Goal: Task Accomplishment & Management: Manage account settings

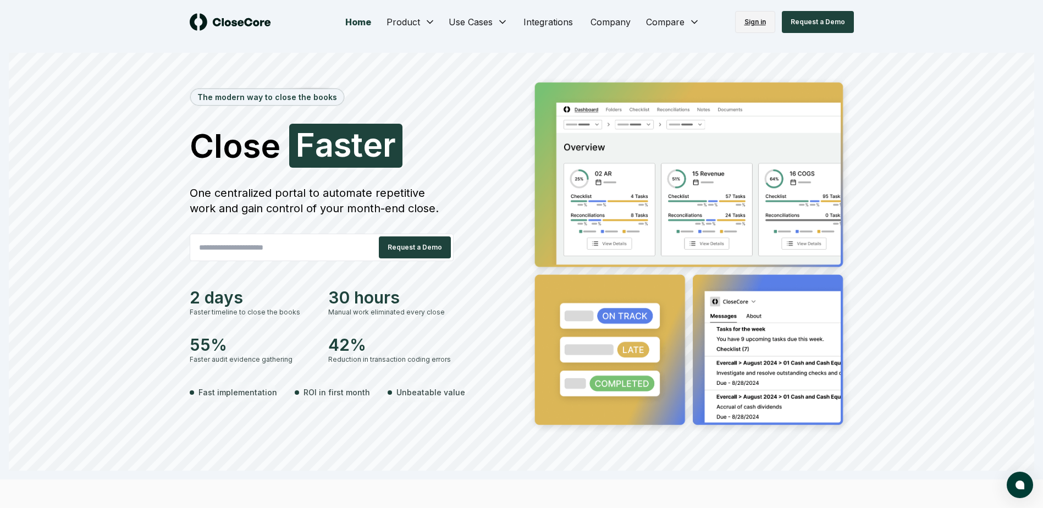
click at [758, 26] on link "Sign in" at bounding box center [755, 22] width 40 height 22
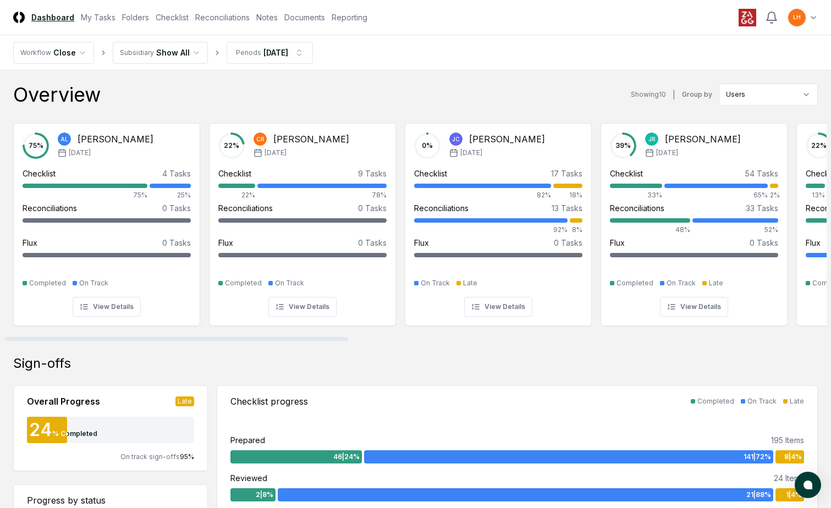
click at [752, 359] on div "Sign-offs" at bounding box center [415, 364] width 804 height 18
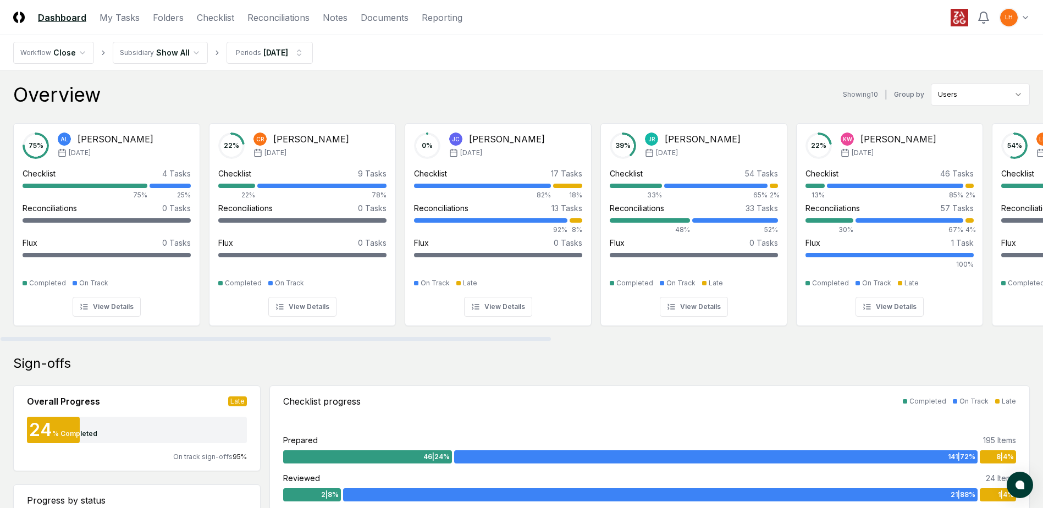
click at [404, 95] on div "Overview Showing 10 | Group by Users" at bounding box center [521, 95] width 1017 height 22
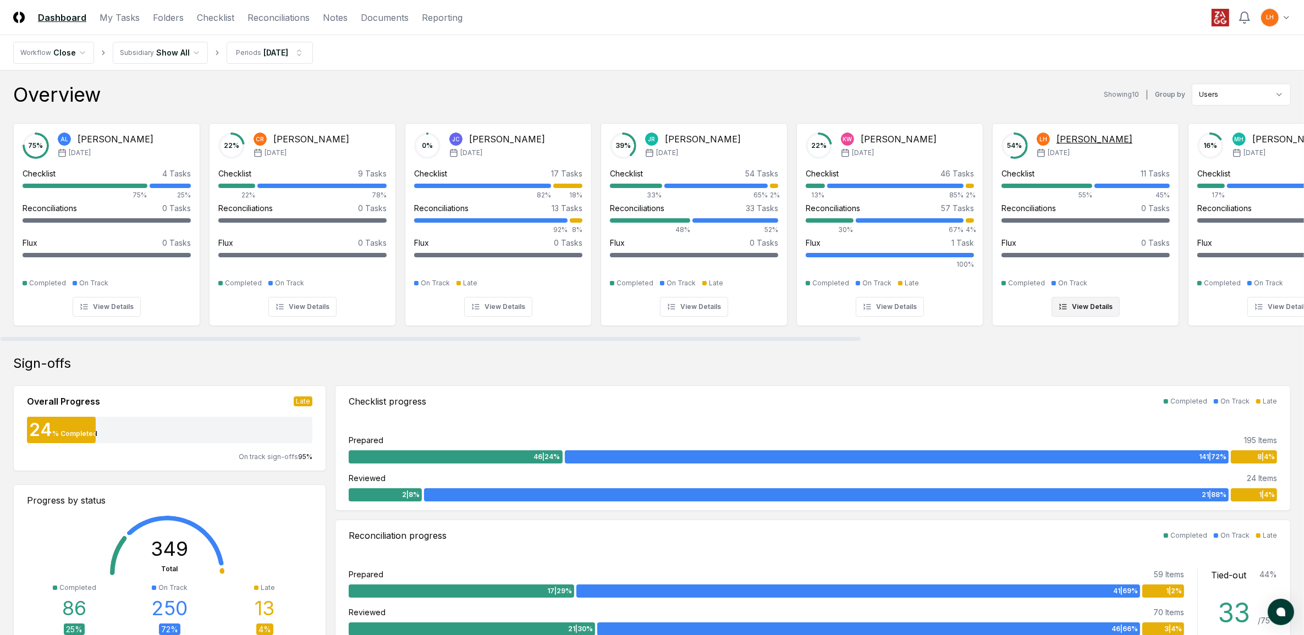
click at [839, 135] on div "[PERSON_NAME]" at bounding box center [1094, 139] width 76 height 13
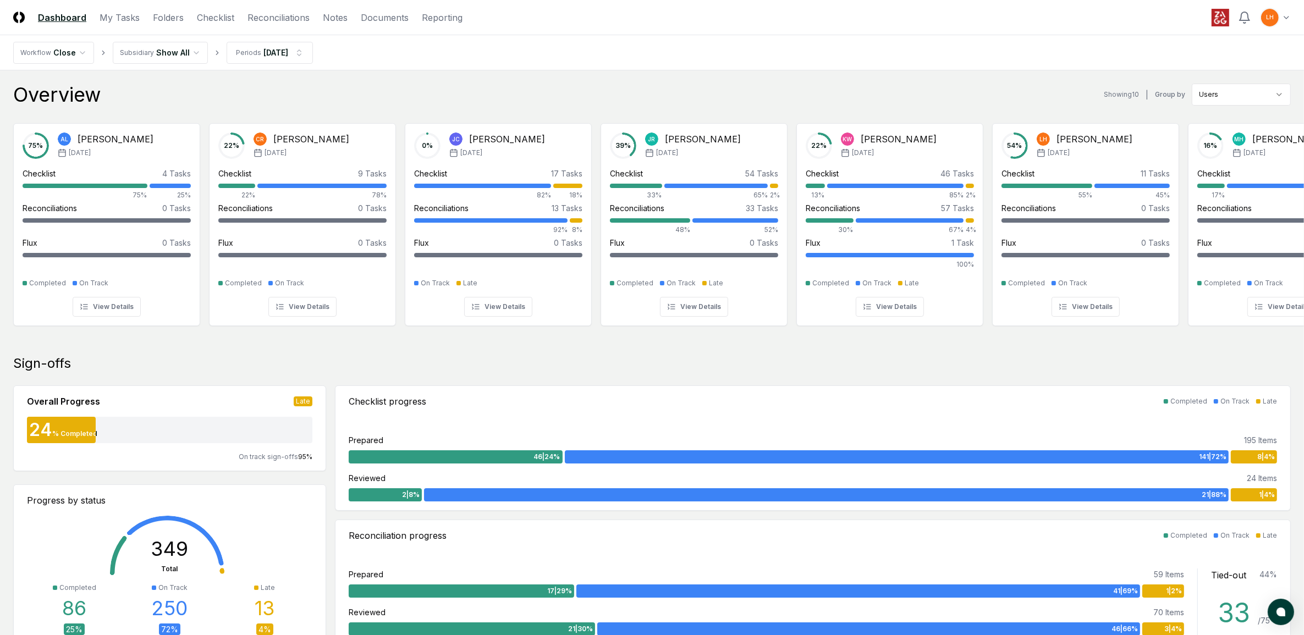
click at [839, 311] on button "View Details" at bounding box center [1085, 307] width 68 height 20
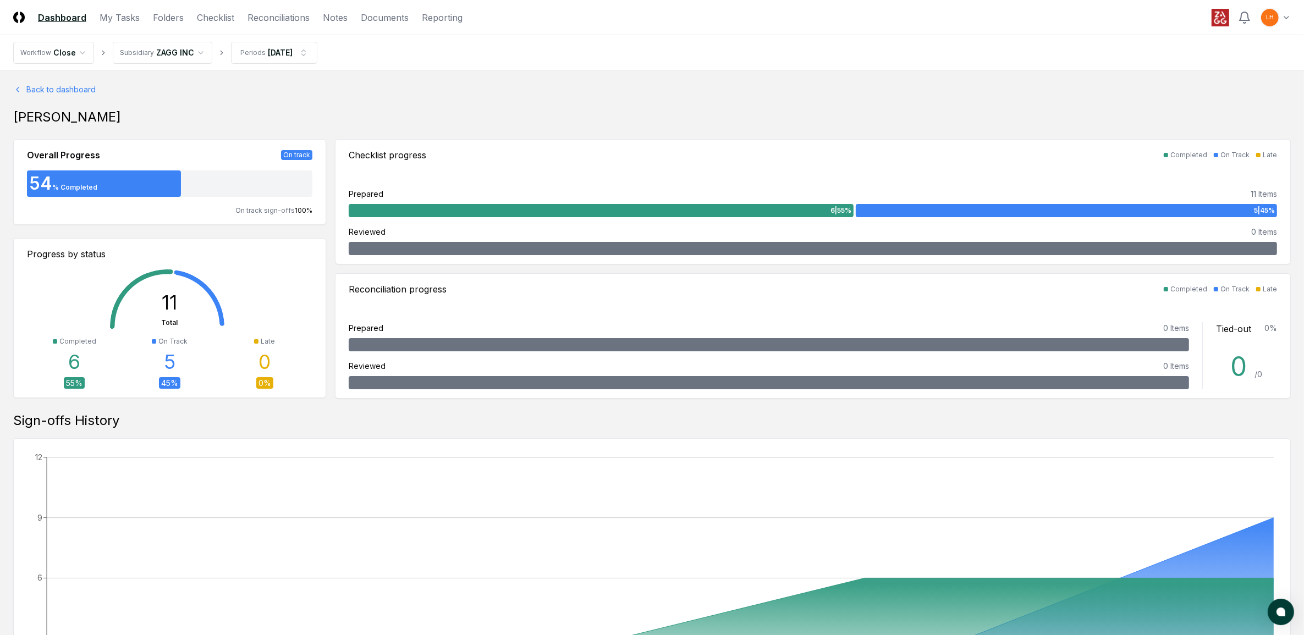
click at [114, 5] on header "CloseCore Dashboard My Tasks Folders Checklist Reconciliations Notes Documents …" at bounding box center [652, 17] width 1304 height 35
click at [114, 12] on link "My Tasks" at bounding box center [120, 17] width 40 height 13
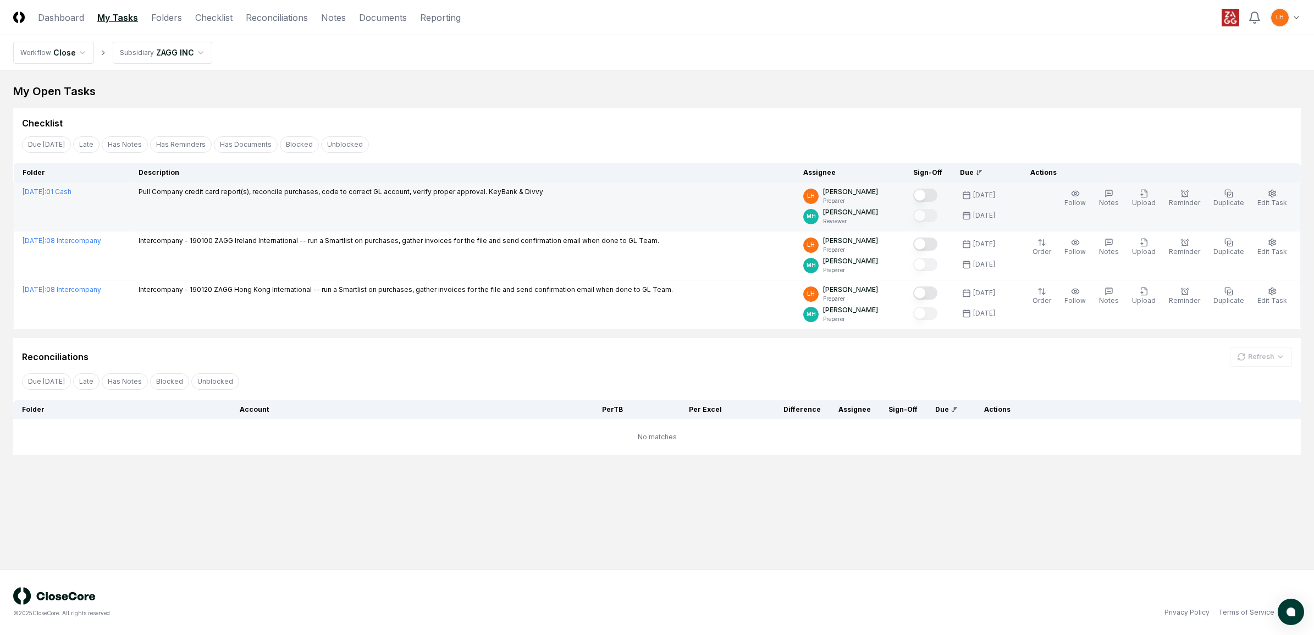
click at [839, 191] on button "Mark complete" at bounding box center [925, 195] width 24 height 13
